Goal: Task Accomplishment & Management: Manage account settings

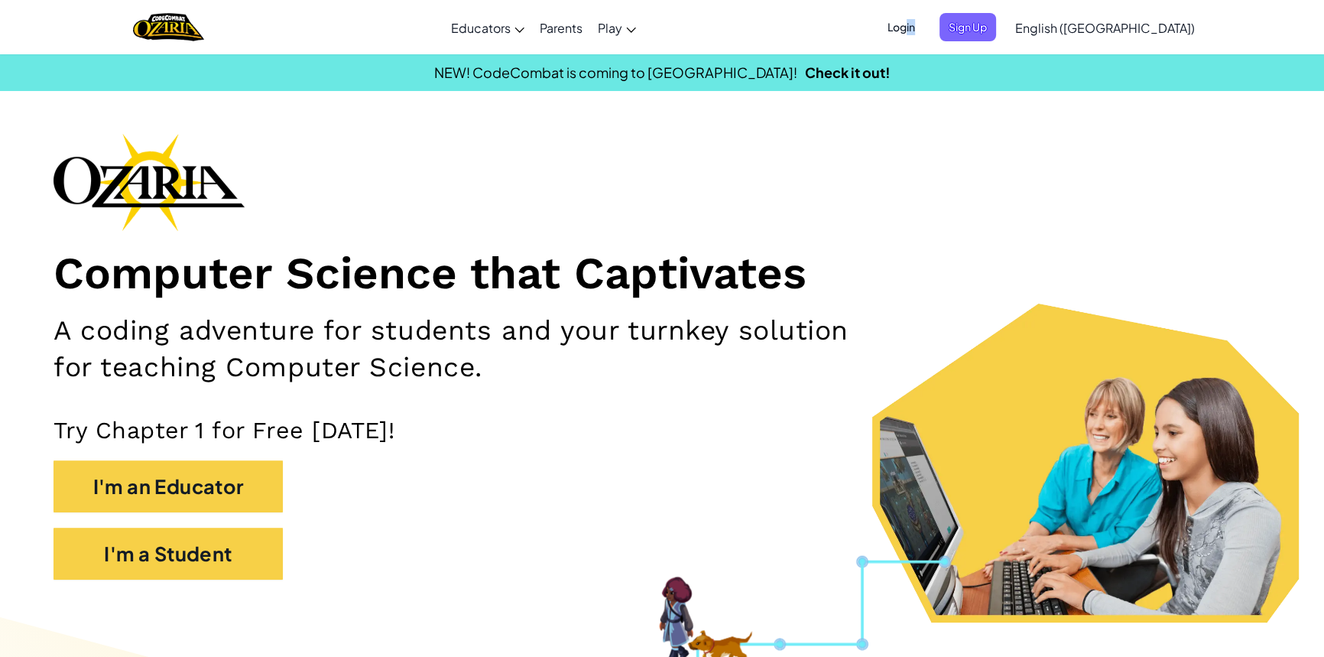
drag, startPoint x: 1001, startPoint y: 41, endPoint x: 1005, endPoint y: 33, distance: 9.6
click at [1005, 33] on div "Login Sign Up English ([GEOGRAPHIC_DATA]) English ([GEOGRAPHIC_DATA]) English (…" at bounding box center [1037, 27] width 332 height 41
click at [924, 15] on span "Login" at bounding box center [901, 27] width 46 height 28
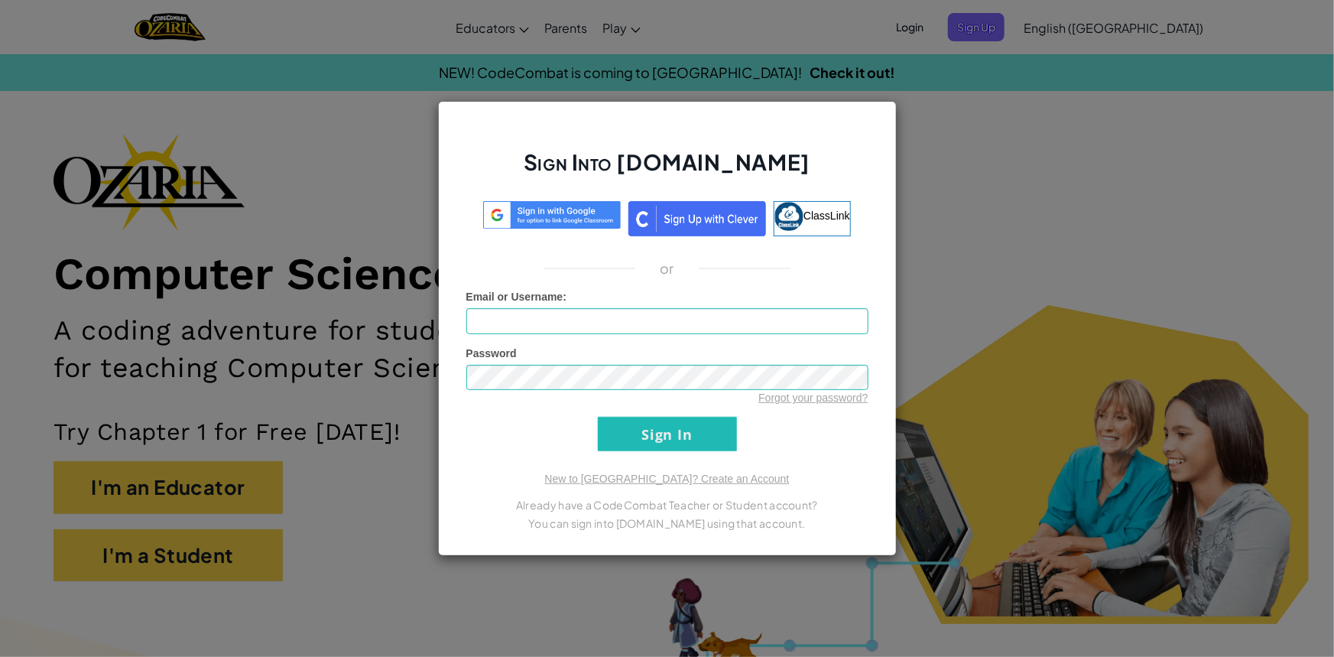
click at [986, 20] on div "Sign Into [DOMAIN_NAME] ClassLink or Unknown Error Email or Username : Password…" at bounding box center [667, 328] width 1334 height 657
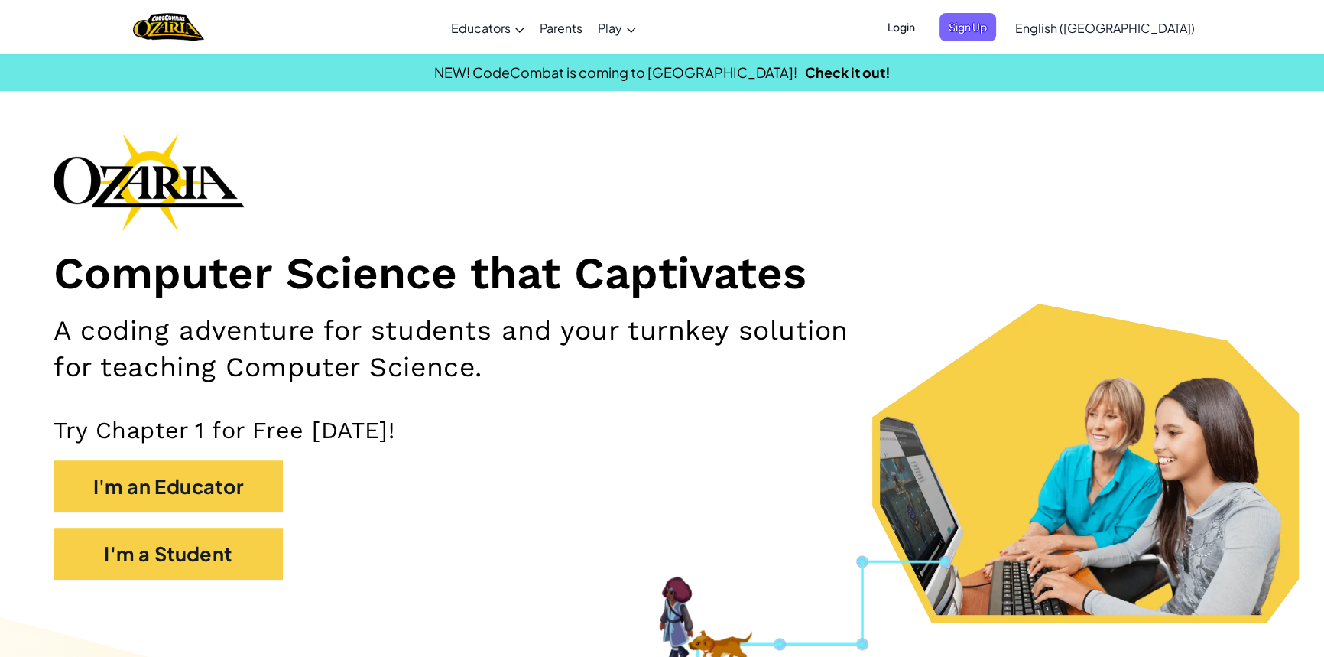
click at [924, 14] on span "Login" at bounding box center [901, 27] width 46 height 28
